Goal: Task Accomplishment & Management: Manage account settings

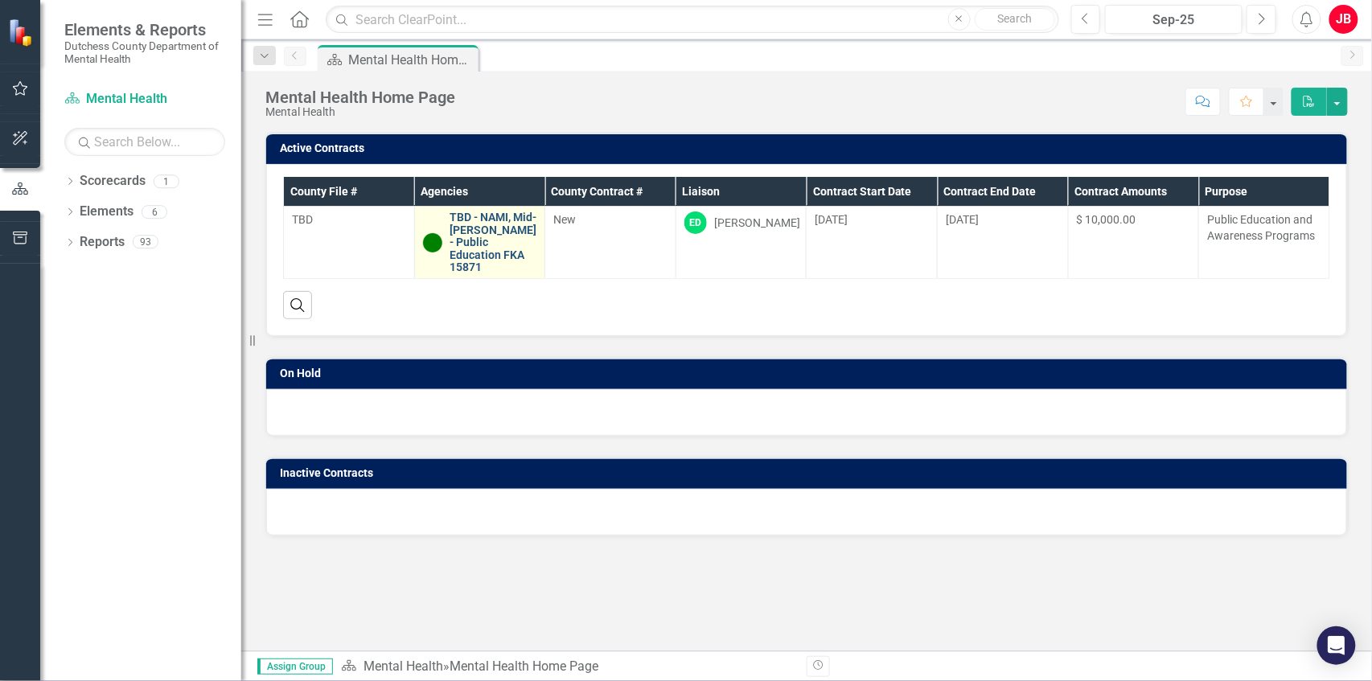
click at [461, 239] on link "TBD - NAMI, Mid-[PERSON_NAME] - Public Education FKA 15871" at bounding box center [493, 242] width 87 height 62
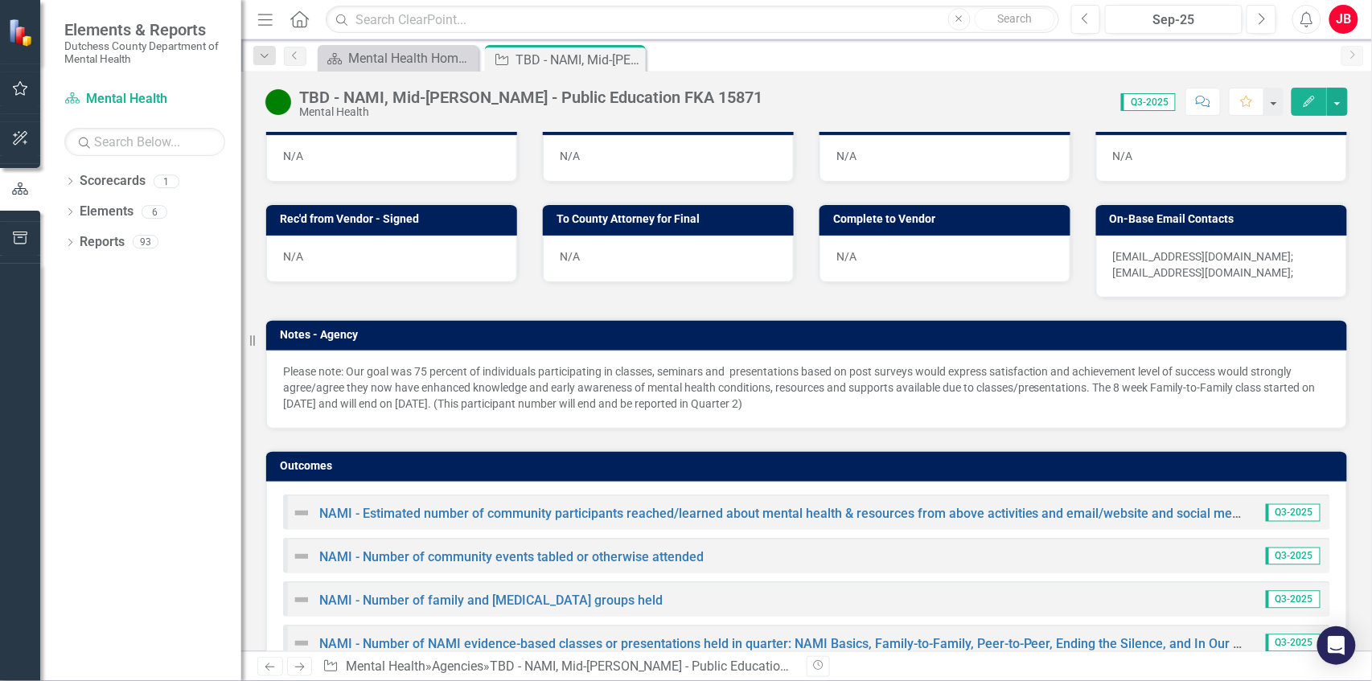
scroll to position [909, 0]
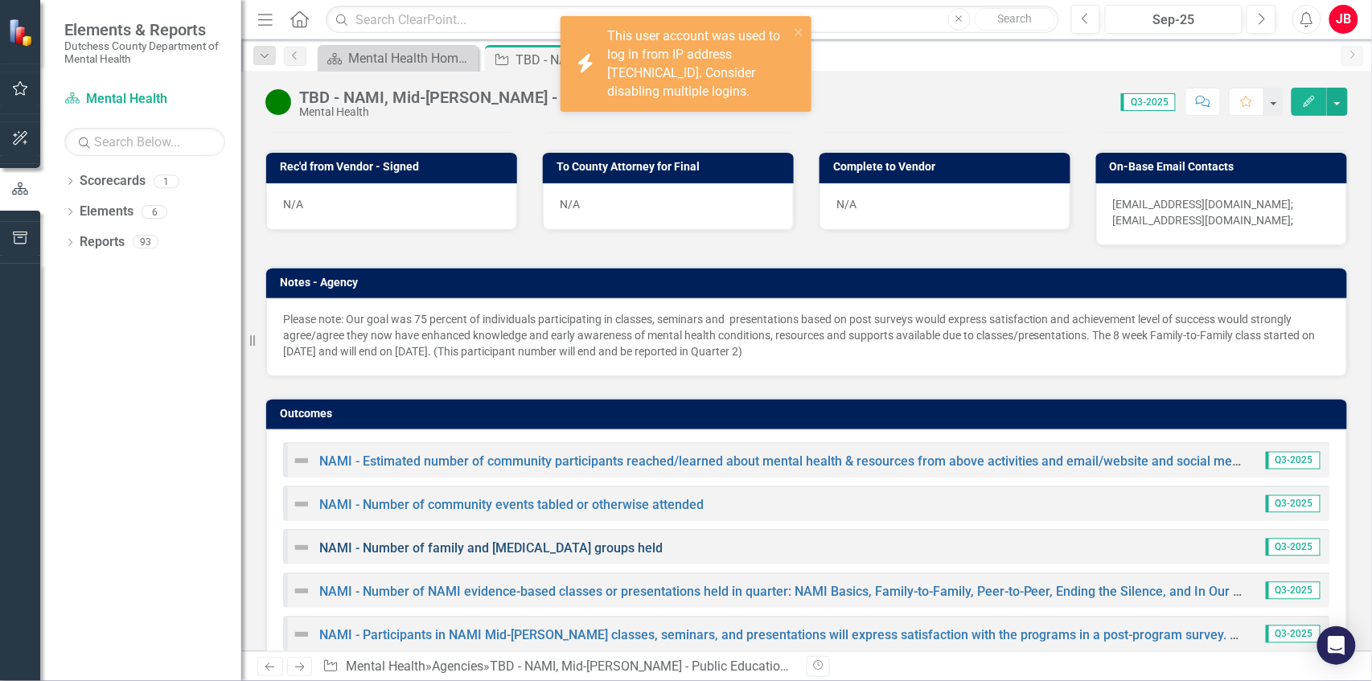
click at [511, 540] on link "NAMI - Number of family and [MEDICAL_DATA] groups held" at bounding box center [490, 547] width 343 height 15
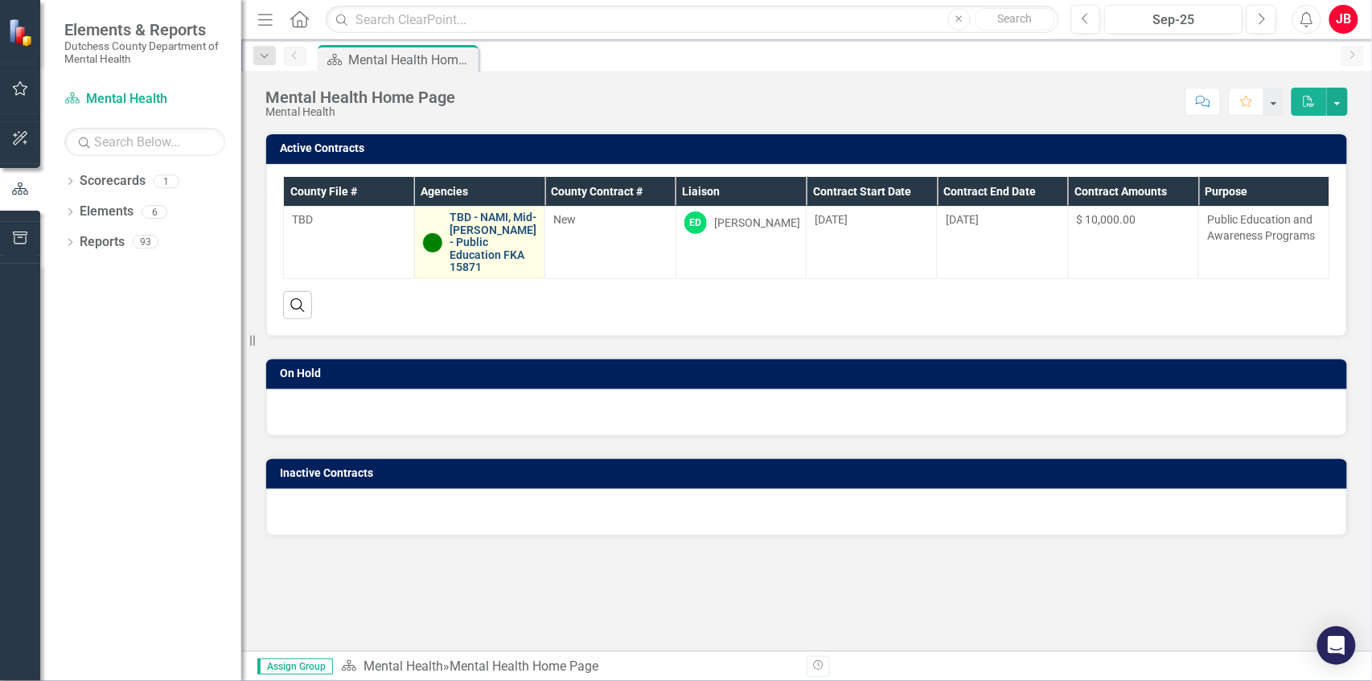
click at [482, 228] on link "TBD - NAMI, Mid-[PERSON_NAME] - Public Education FKA 15871" at bounding box center [493, 242] width 87 height 62
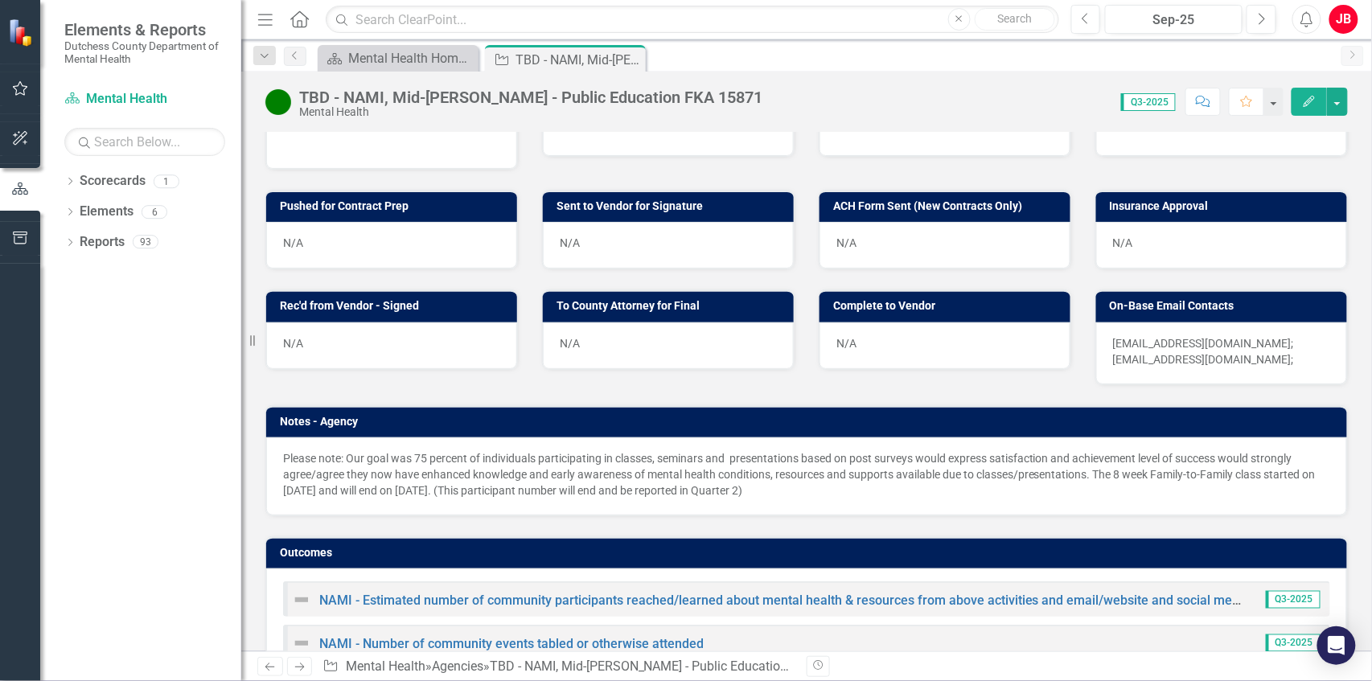
scroll to position [909, 0]
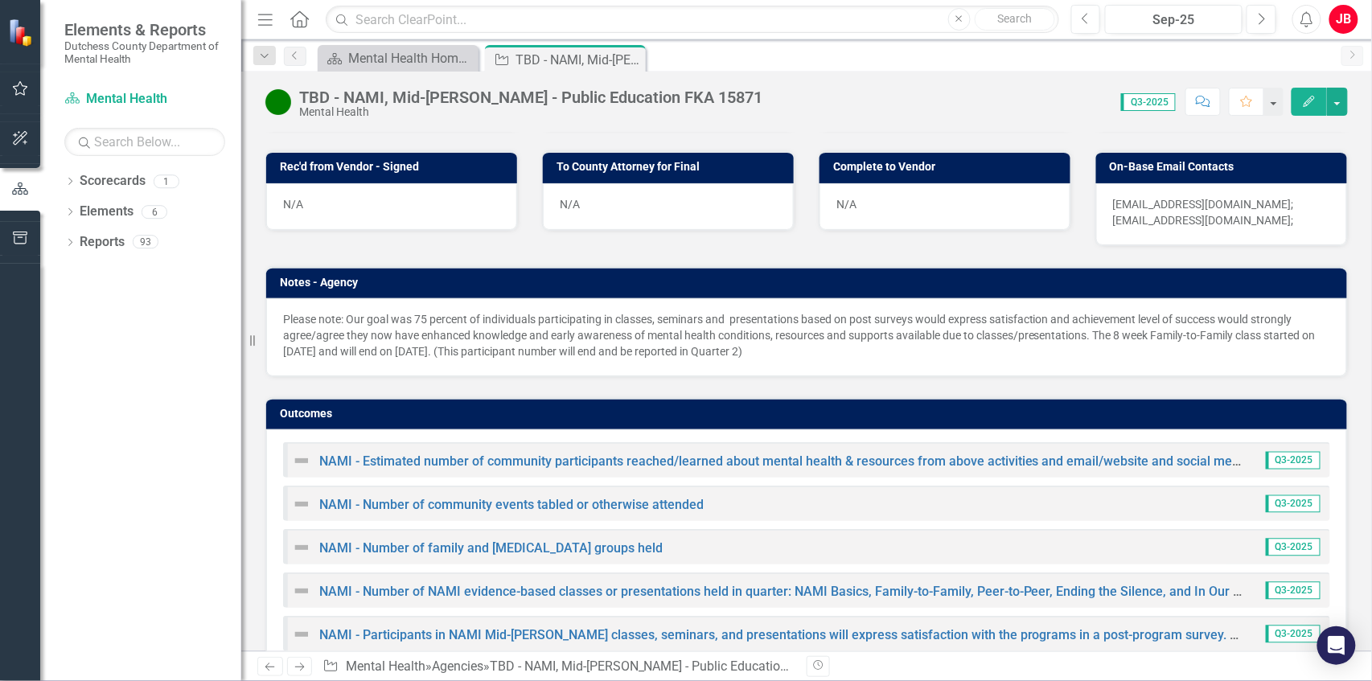
click at [1283, 539] on span "Q3-2025" at bounding box center [1293, 548] width 55 height 18
click at [569, 540] on link "NAMI - Number of family and [MEDICAL_DATA] groups held" at bounding box center [490, 547] width 343 height 15
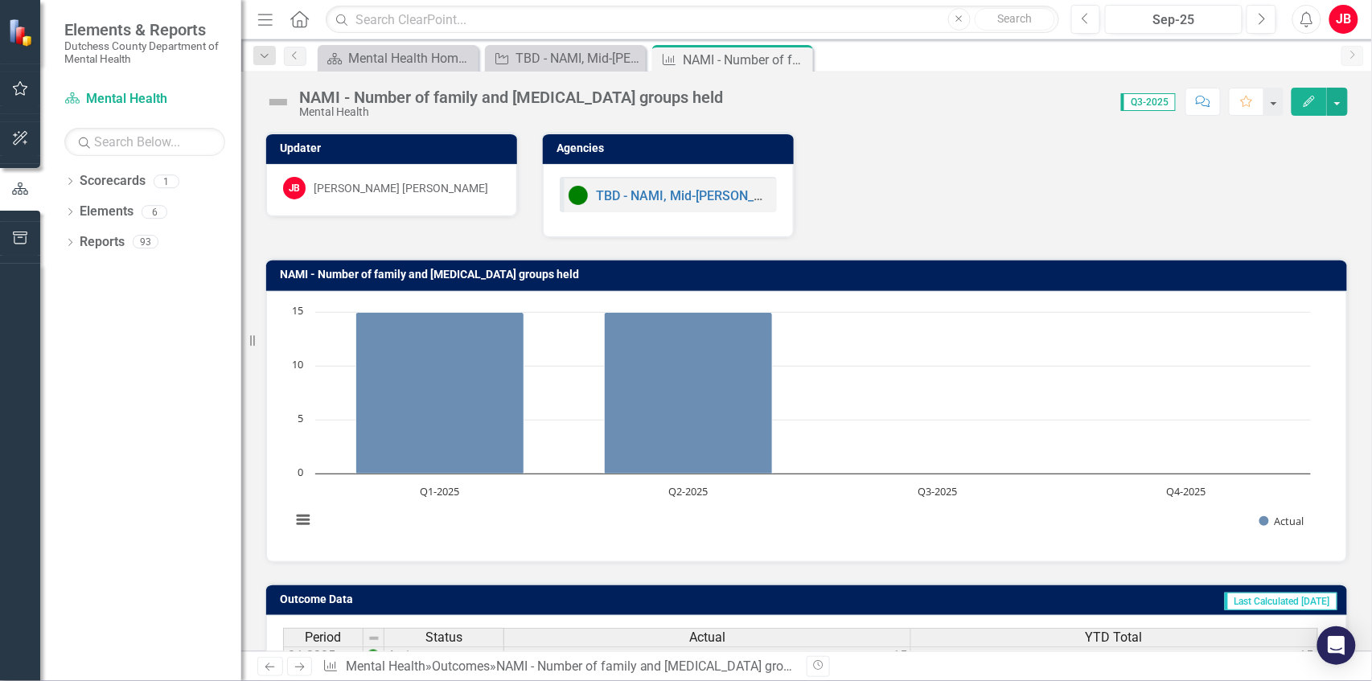
scroll to position [176, 0]
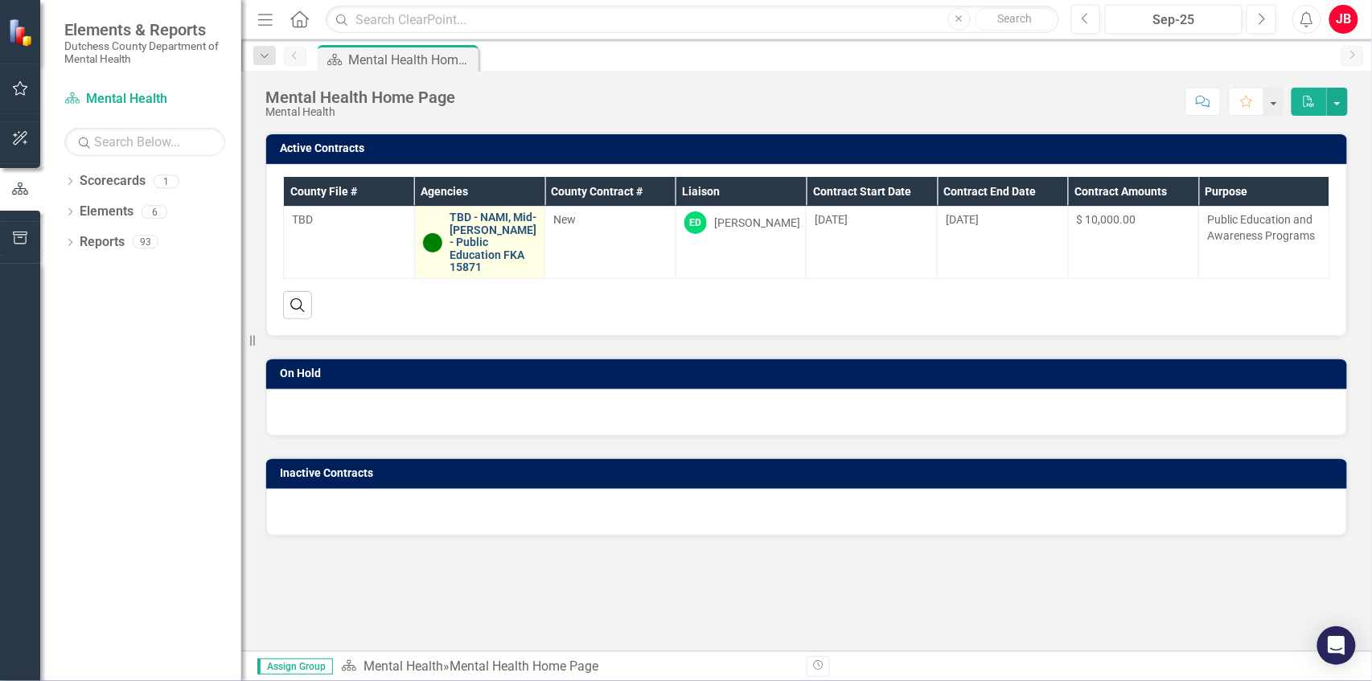
click at [506, 244] on link "TBD - NAMI, Mid-[PERSON_NAME] - Public Education FKA 15871" at bounding box center [493, 242] width 87 height 62
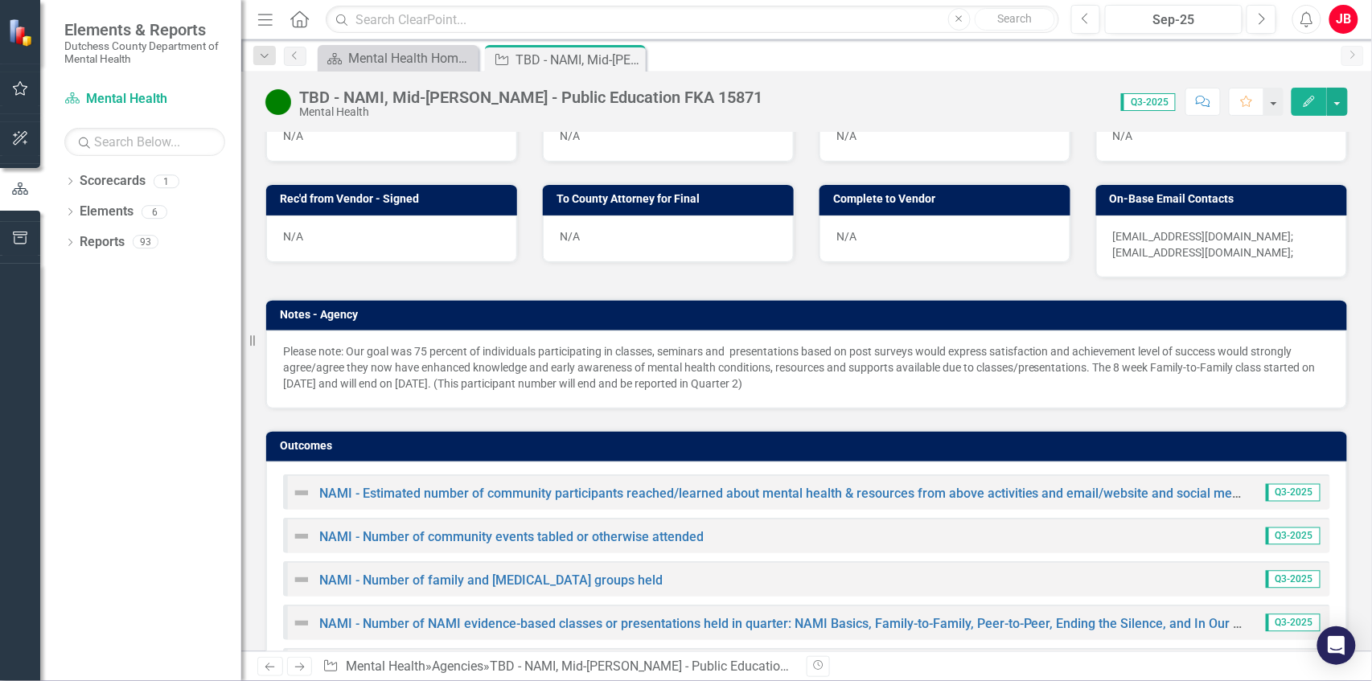
scroll to position [909, 0]
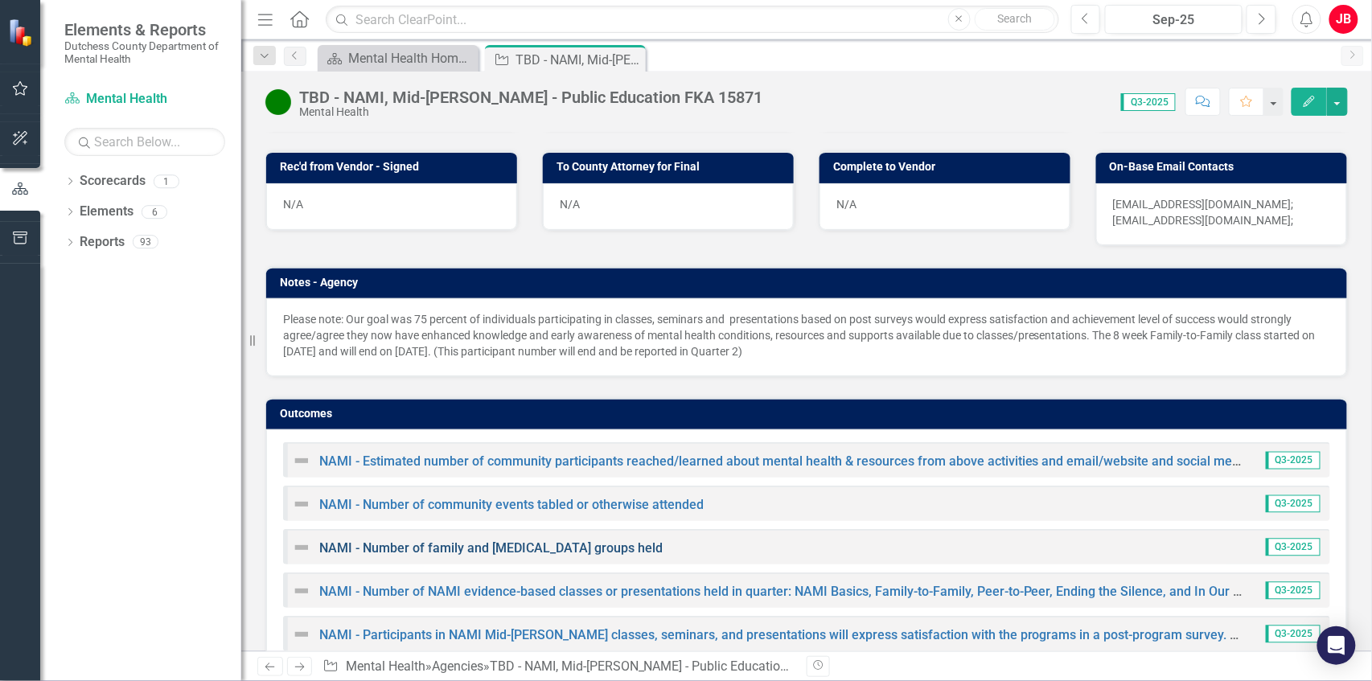
click at [533, 540] on link "NAMI - Number of family and [MEDICAL_DATA] groups held" at bounding box center [490, 547] width 343 height 15
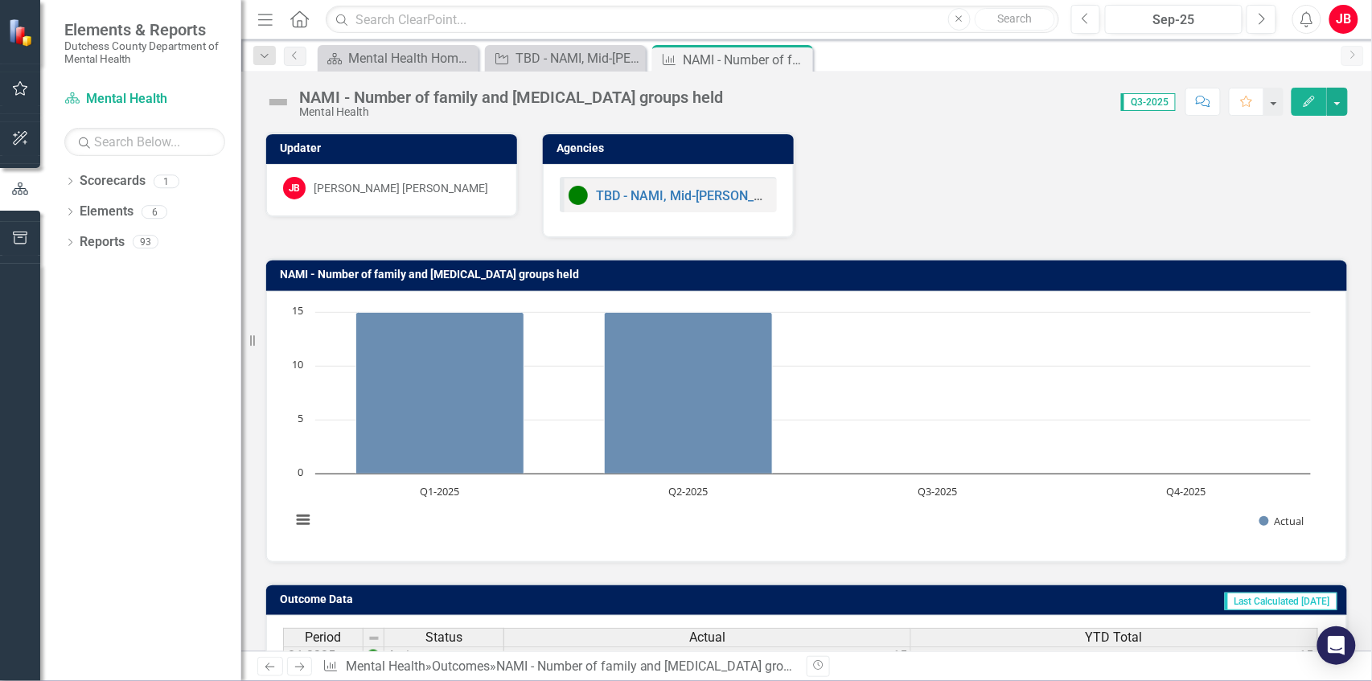
scroll to position [176, 0]
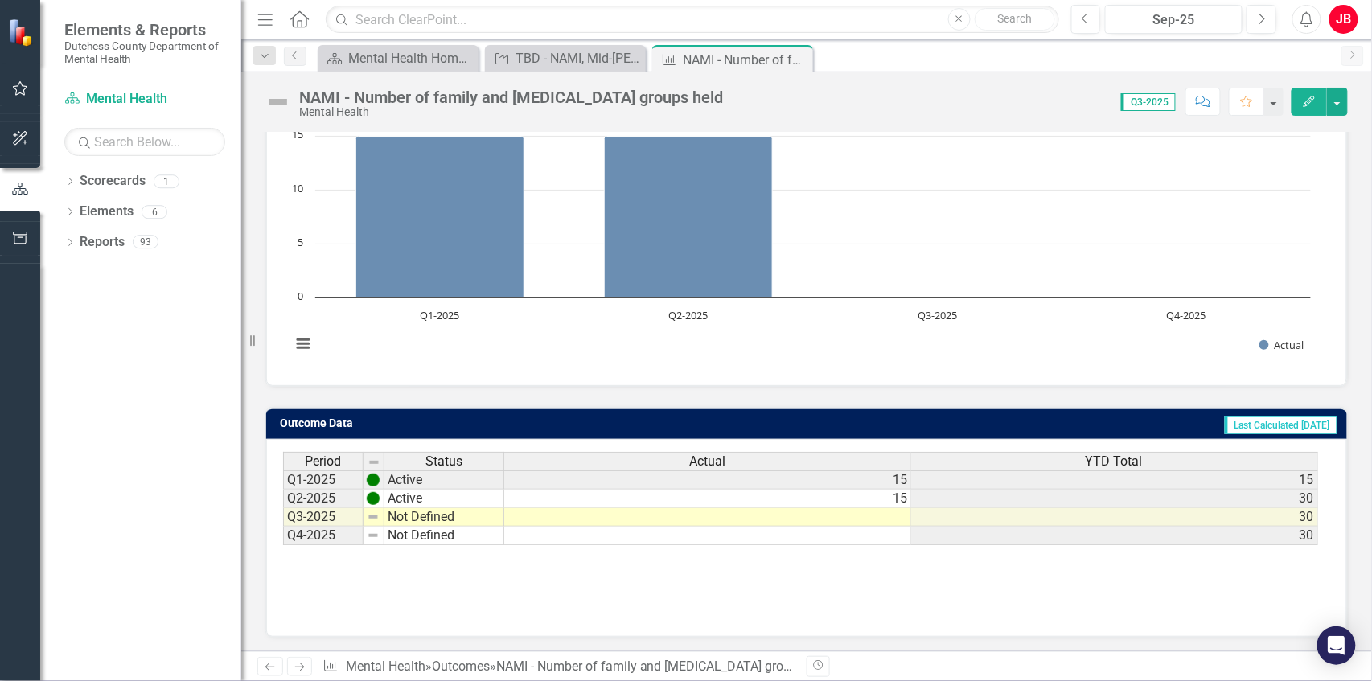
click at [900, 511] on td at bounding box center [707, 517] width 407 height 18
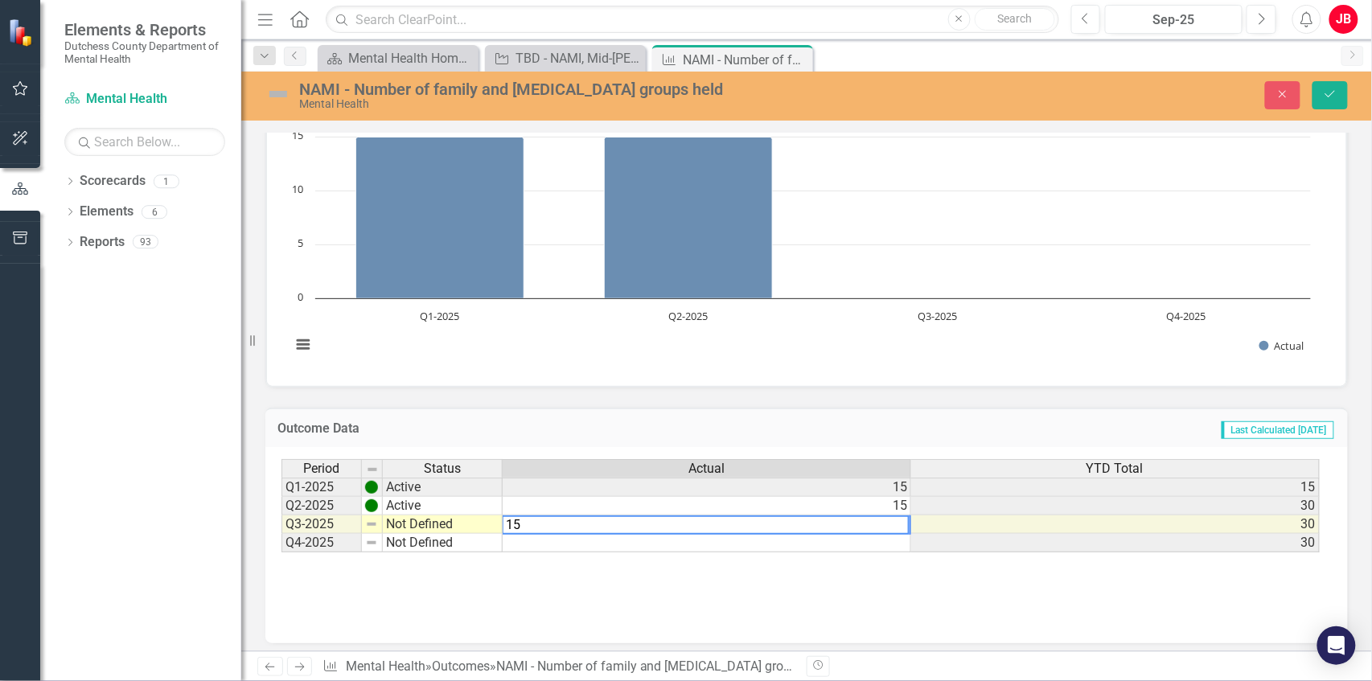
type textarea "15"
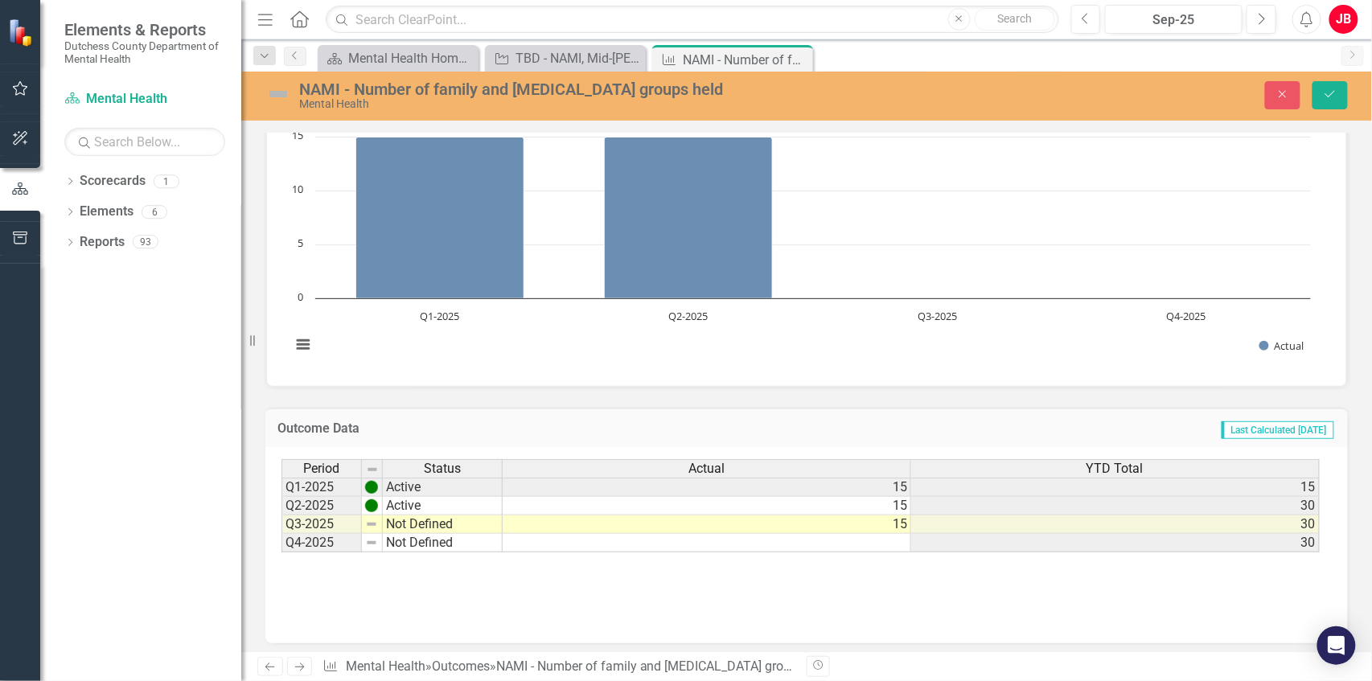
click at [914, 601] on div "Period Status Actual YTD Total Q1-2025 Active 15 15 Q2-2025 Active 15 30 Q3-202…" at bounding box center [806, 539] width 1050 height 161
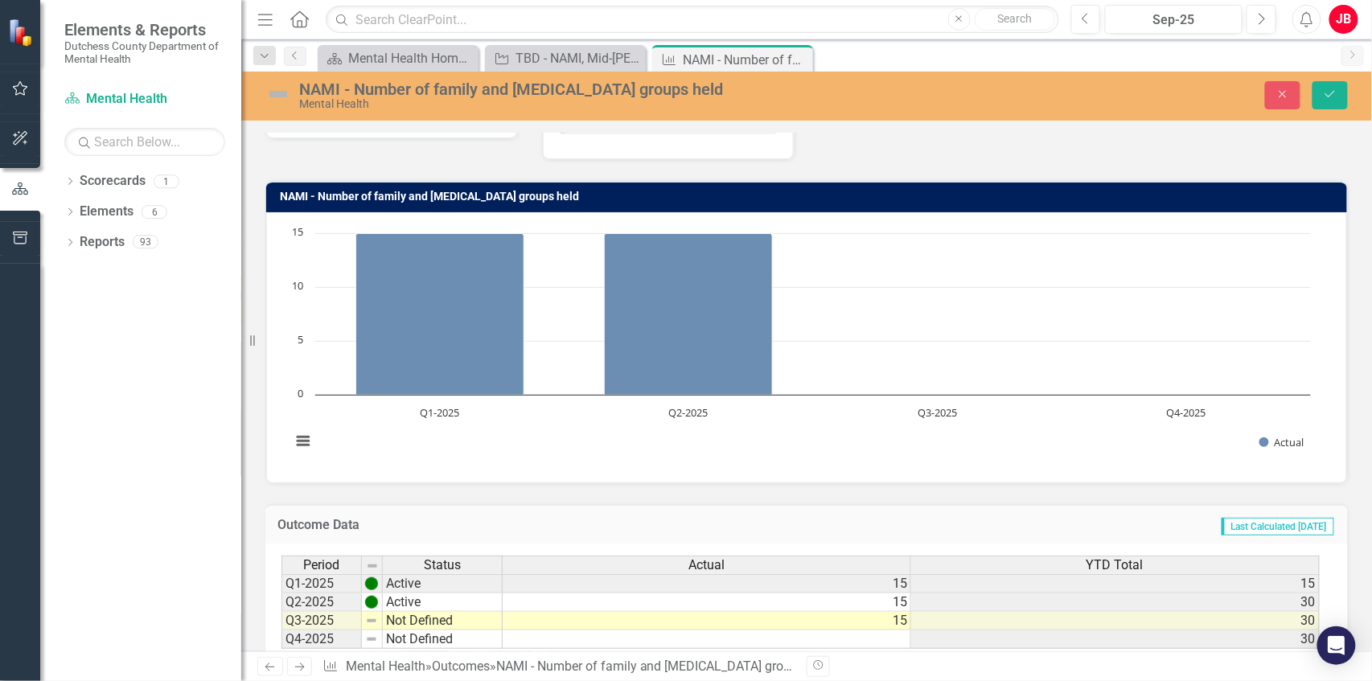
scroll to position [0, 0]
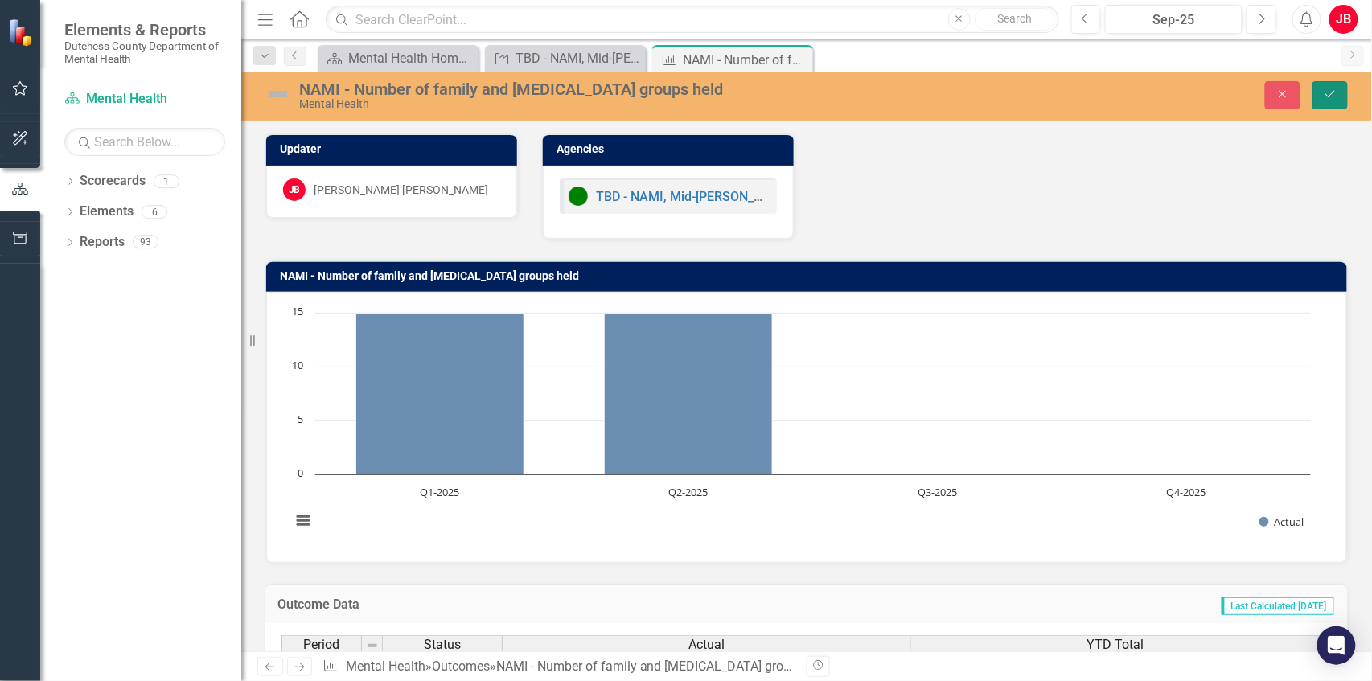
click at [1325, 93] on icon "Save" at bounding box center [1330, 93] width 14 height 11
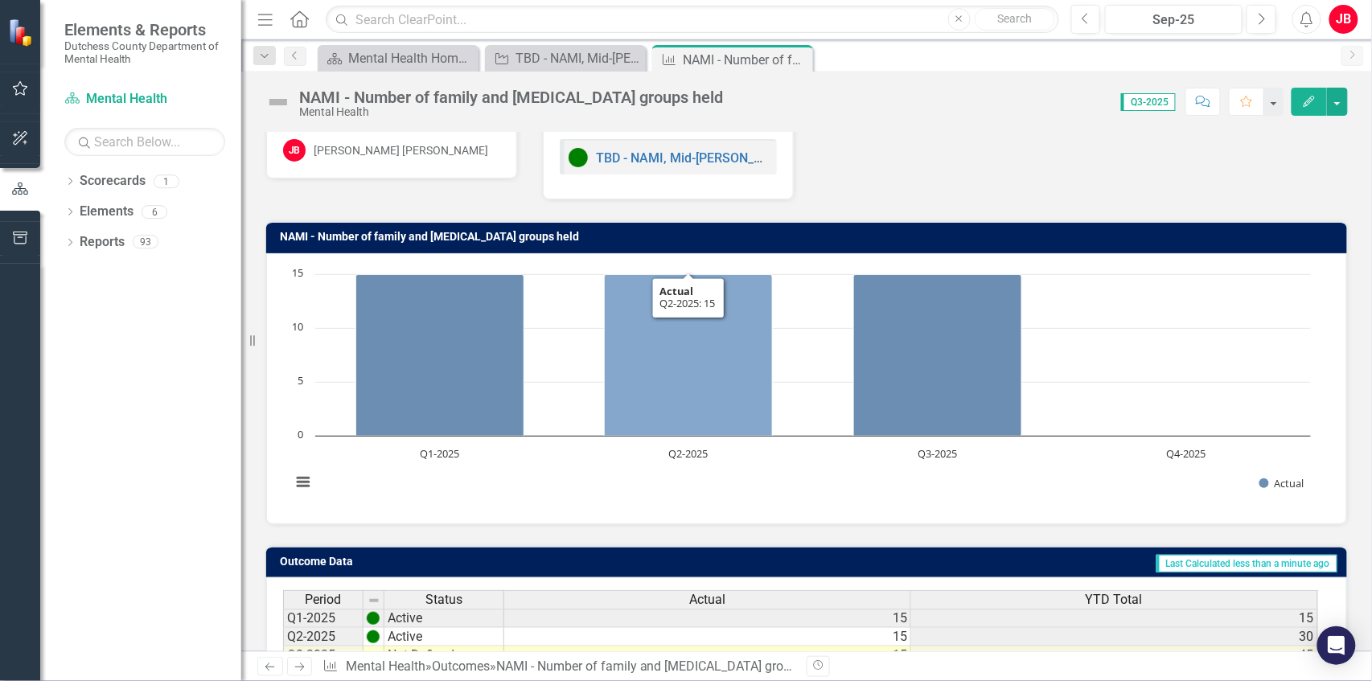
scroll to position [53, 0]
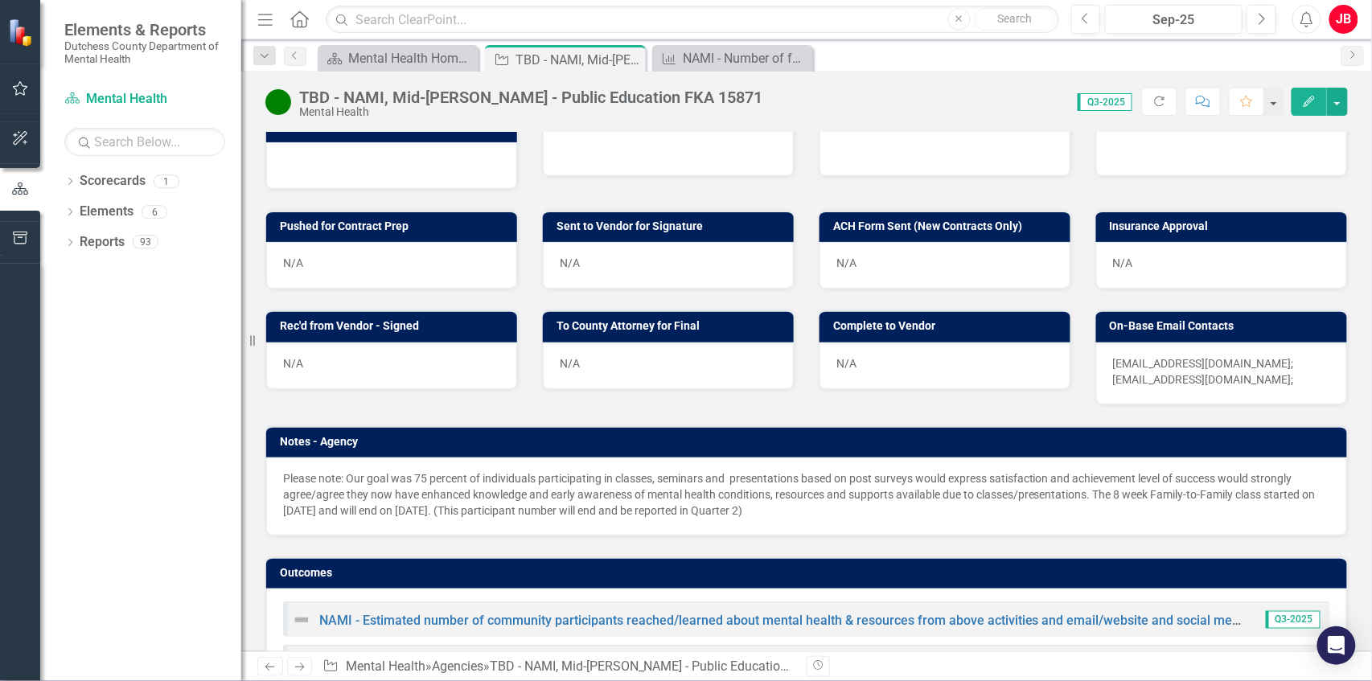
scroll to position [909, 0]
